Goal: Subscribe to service/newsletter

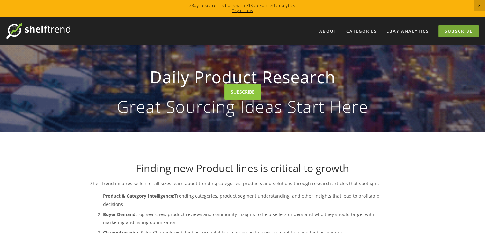
click at [455, 33] on link "Subscribe" at bounding box center [458, 31] width 40 height 12
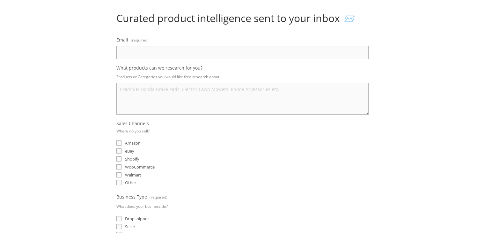
scroll to position [71, 0]
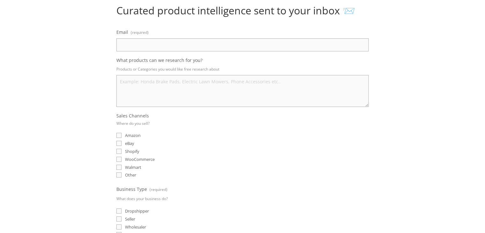
click at [185, 85] on textarea "What products can we research for you?" at bounding box center [242, 91] width 252 height 32
click at [129, 141] on span "eBay" at bounding box center [129, 143] width 9 height 6
click at [121, 141] on input "eBay" at bounding box center [118, 143] width 5 height 5
checkbox input "true"
click at [181, 49] on input "Email (required)" at bounding box center [242, 44] width 252 height 13
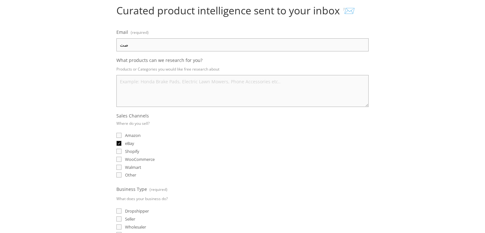
type input "ص"
type input "'"
type input "[EMAIL_ADDRESS][DOMAIN_NAME]"
click at [200, 69] on p "Products or Categories you would like free research about" at bounding box center [242, 68] width 252 height 9
click at [190, 76] on textarea "What products can we research for you?" at bounding box center [242, 91] width 252 height 32
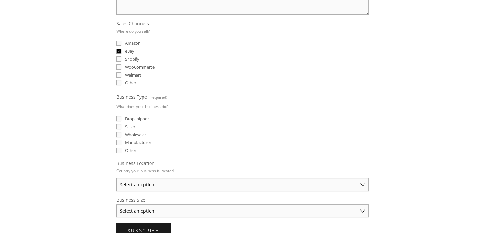
scroll to position [166, 0]
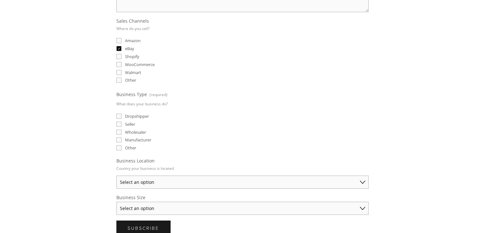
type textarea "eveything"
click at [137, 114] on span "Dropshipper" at bounding box center [137, 116] width 24 height 6
click at [121, 114] on input "Dropshipper" at bounding box center [118, 115] width 5 height 5
checkbox input "true"
click at [251, 180] on select "Select an option [GEOGRAPHIC_DATA] [GEOGRAPHIC_DATA] [GEOGRAPHIC_DATA] [GEOGRAP…" at bounding box center [242, 181] width 252 height 13
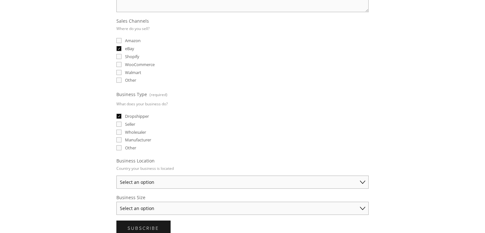
select select "[GEOGRAPHIC_DATA]"
click at [116, 175] on select "Select an option [GEOGRAPHIC_DATA] [GEOGRAPHIC_DATA] [GEOGRAPHIC_DATA] [GEOGRAP…" at bounding box center [242, 181] width 252 height 13
click at [187, 201] on select "Select an option Solo Merchant (under $50K annual sales) Small Business ($50K -…" at bounding box center [242, 207] width 252 height 13
click at [133, 205] on select "حدد خيارا تاجر منفرد (مبيعات سنوية أقل من 50 ألف دولار) الشركات الصغيرة (مبيعات…" at bounding box center [242, 207] width 252 height 13
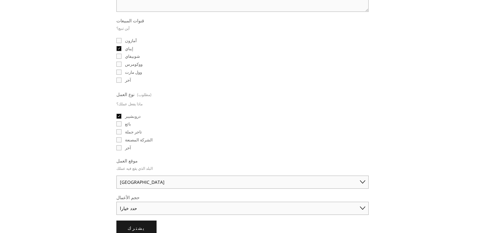
select select "Solo Merchant (under $50K annual sales)"
click at [116, 201] on select "حدد خيارا تاجر منفرد (مبيعات سنوية أقل من 50 ألف دولار) الشركات الصغيرة (مبيعات…" at bounding box center [242, 207] width 252 height 13
click at [128, 220] on button "يشترك يشترك" at bounding box center [136, 227] width 40 height 15
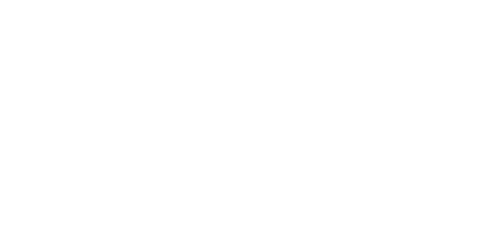
scroll to position [16, 0]
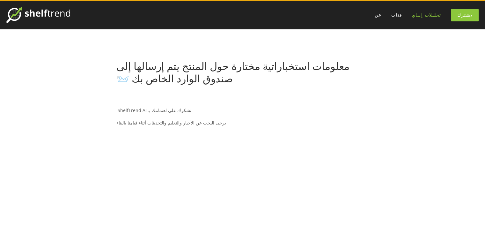
click at [438, 11] on link "تحليلات إيباي" at bounding box center [426, 15] width 38 height 11
